Goal: Task Accomplishment & Management: Manage account settings

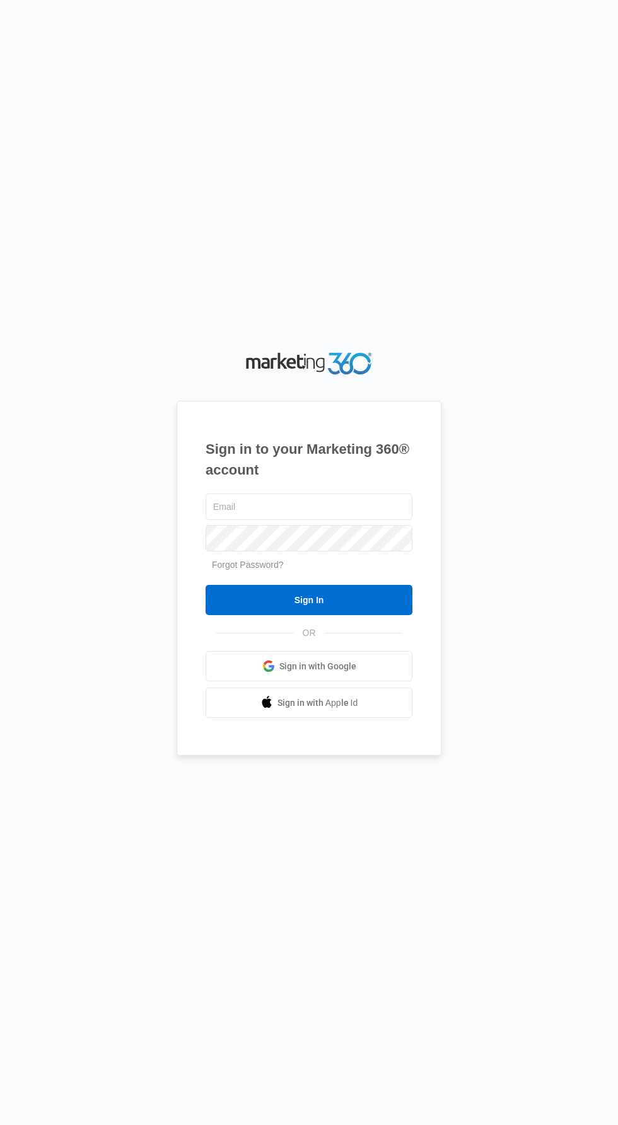
click at [332, 480] on h1 "Sign in to your Marketing 360® account" at bounding box center [309, 460] width 207 height 42
click at [350, 520] on input "text" at bounding box center [309, 507] width 207 height 26
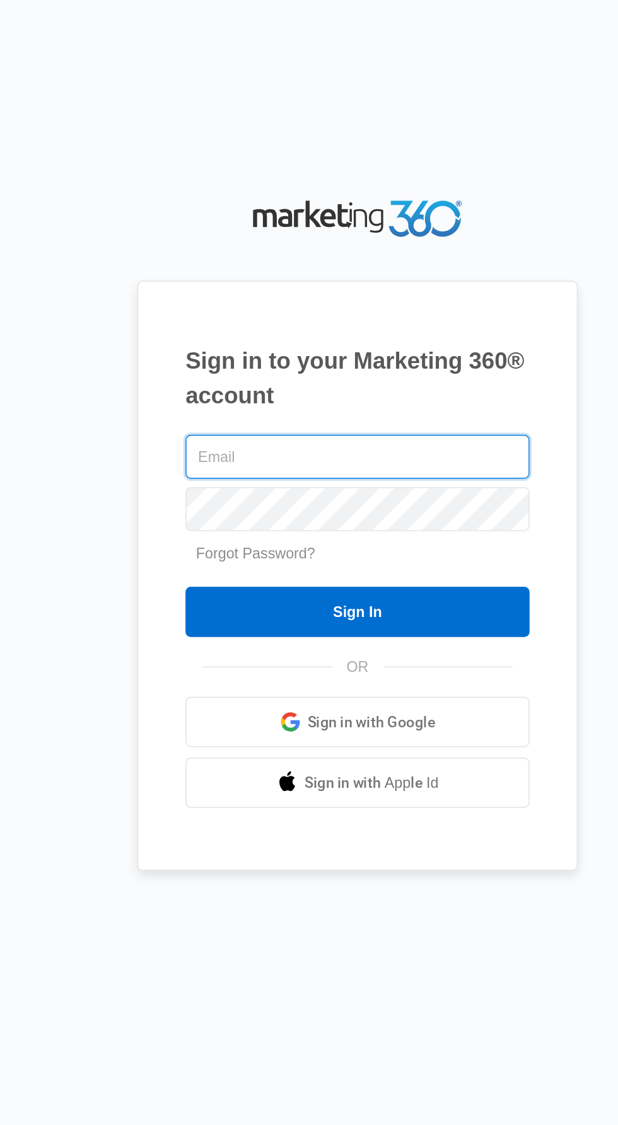
type input "[EMAIL_ADDRESS][DOMAIN_NAME]"
click at [340, 520] on input "[EMAIL_ADDRESS][DOMAIN_NAME]" at bounding box center [309, 507] width 207 height 26
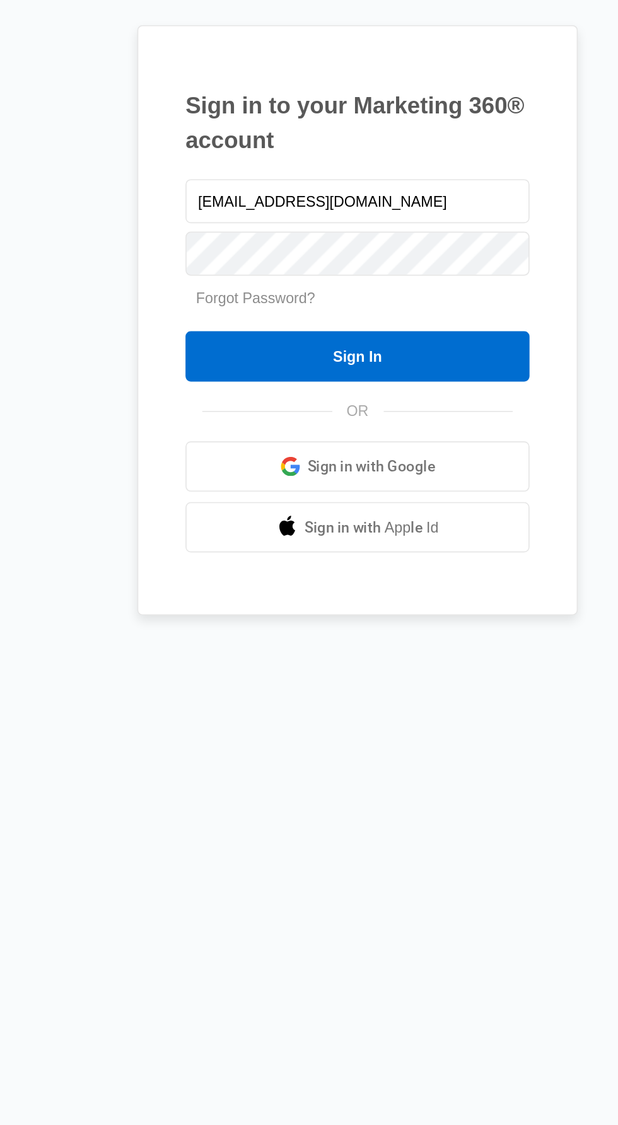
click at [347, 681] on link "Sign in with Google" at bounding box center [309, 666] width 207 height 30
